Goal: Transaction & Acquisition: Purchase product/service

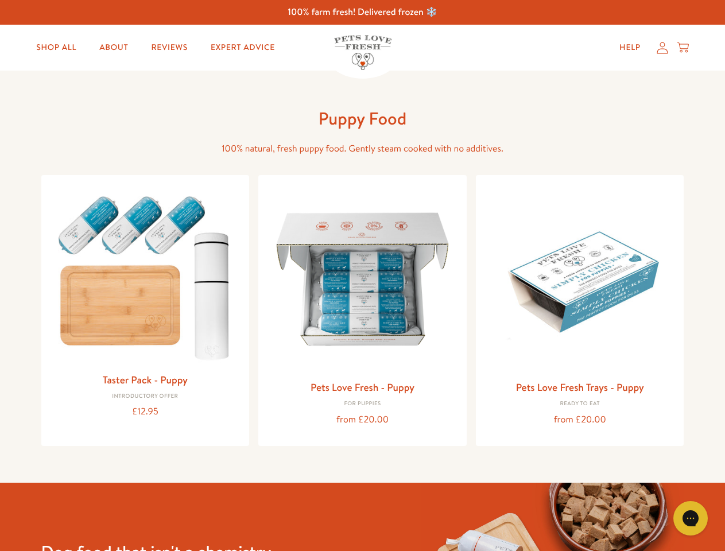
click at [691, 518] on icon "Gorgias live chat" at bounding box center [690, 518] width 11 height 11
